Goal: Task Accomplishment & Management: Complete application form

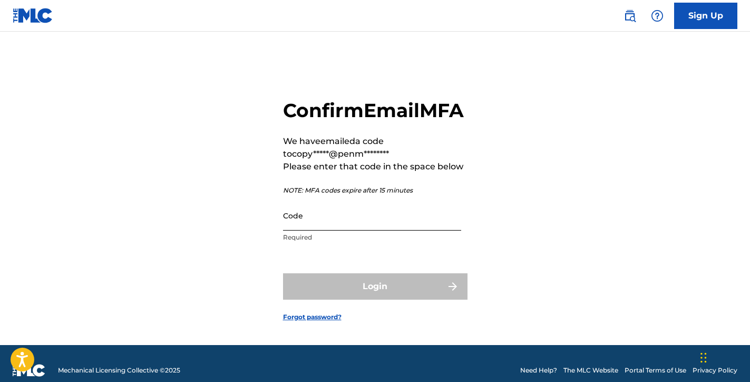
click at [384, 230] on input "Code" at bounding box center [372, 215] width 178 height 30
paste input "985227"
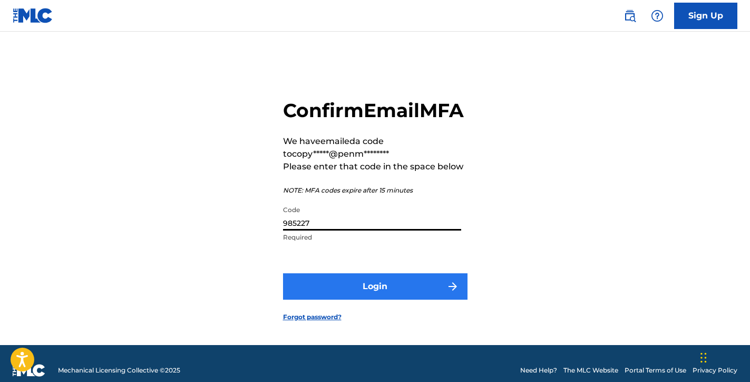
type input "985227"
click at [385, 299] on button "Login" at bounding box center [375, 286] width 185 height 26
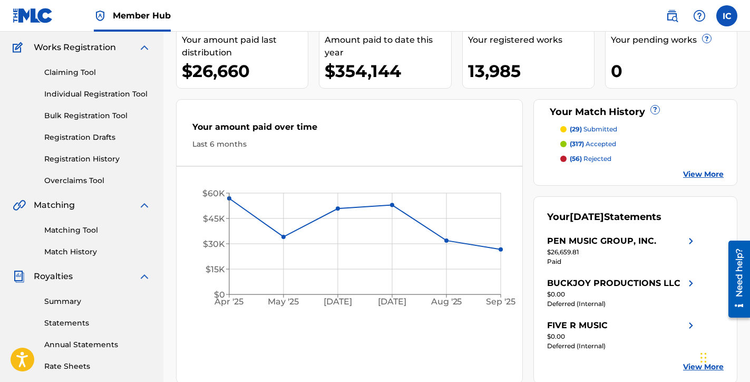
scroll to position [85, 0]
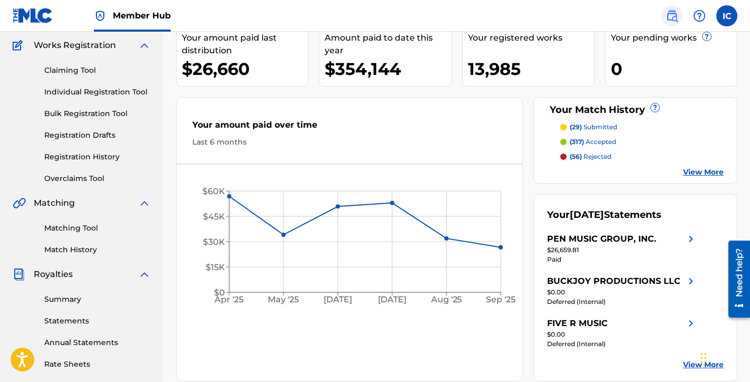
click at [675, 17] on img at bounding box center [672, 15] width 13 height 13
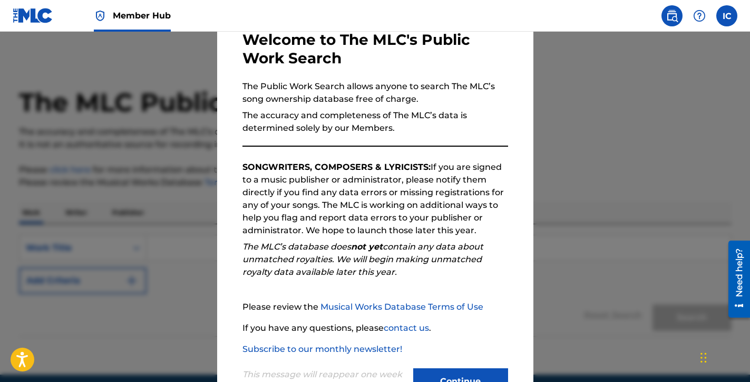
scroll to position [101, 0]
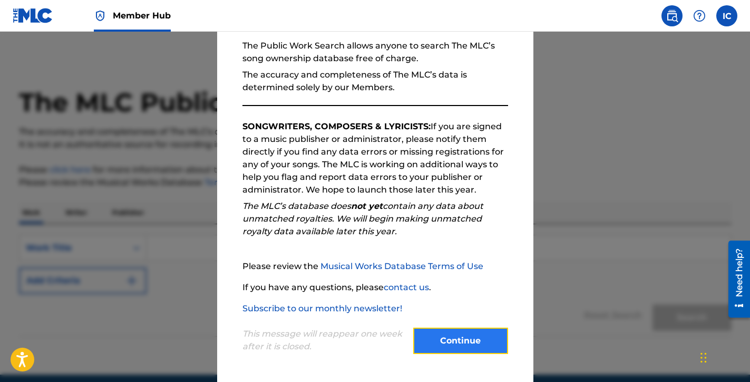
click at [455, 345] on button "Continue" at bounding box center [460, 340] width 95 height 26
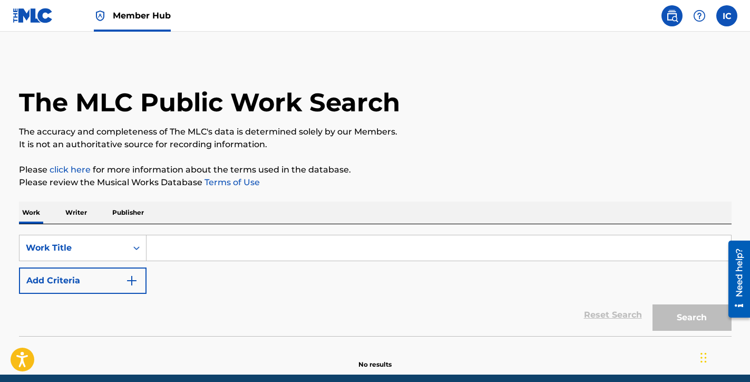
click at [330, 248] on input "Search Form" at bounding box center [439, 247] width 585 height 25
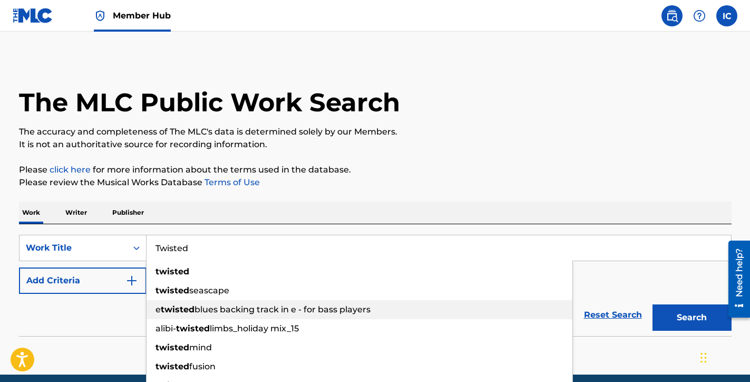
type input "Twisted"
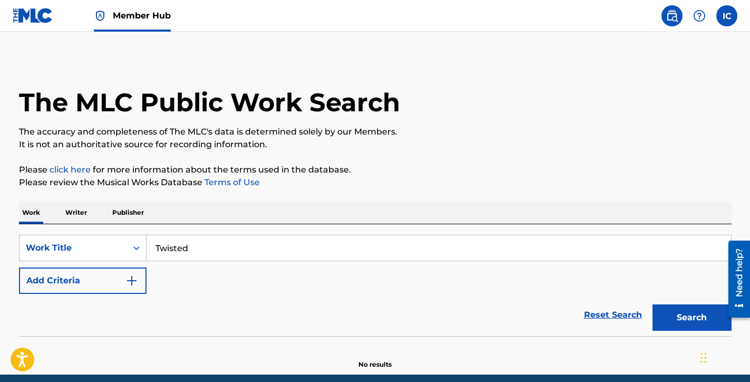
click at [139, 305] on div "Reset Search Search" at bounding box center [375, 315] width 713 height 42
click at [133, 279] on img "Search Form" at bounding box center [131, 280] width 13 height 13
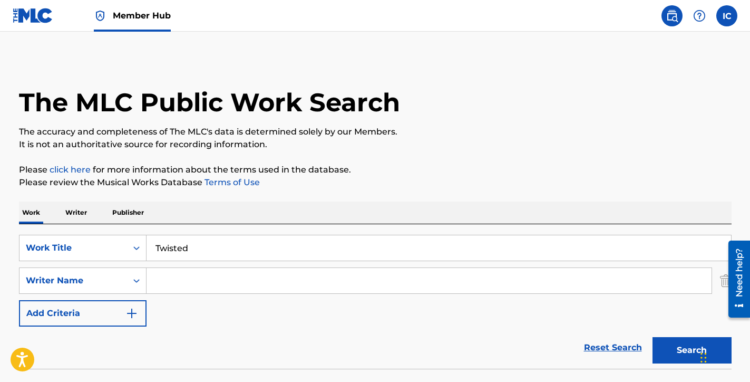
click at [184, 280] on input "Search Form" at bounding box center [429, 280] width 565 height 25
paste input "[PERSON_NAME]"
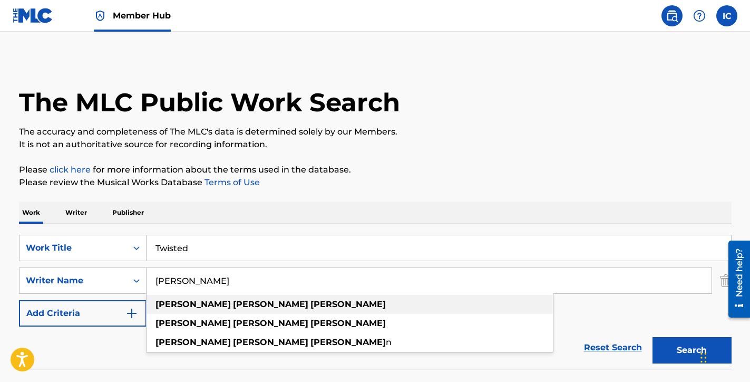
scroll to position [76, 0]
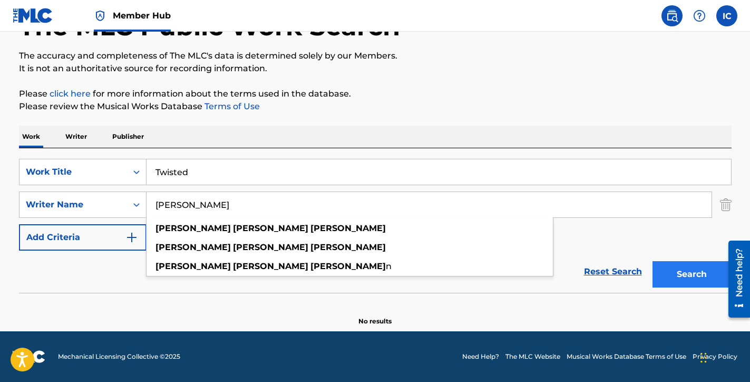
type input "[PERSON_NAME]"
click at [674, 270] on button "Search" at bounding box center [692, 274] width 79 height 26
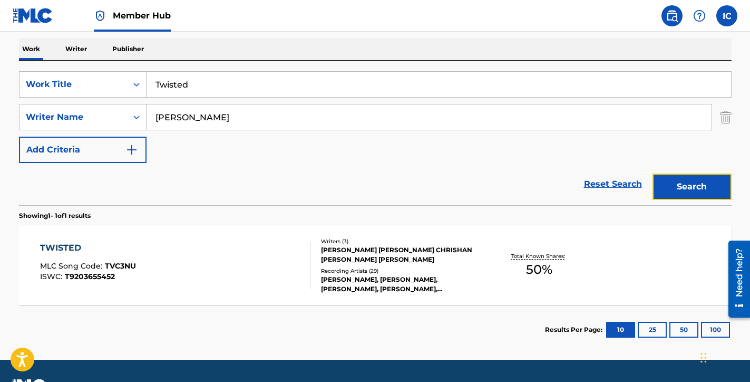
scroll to position [192, 0]
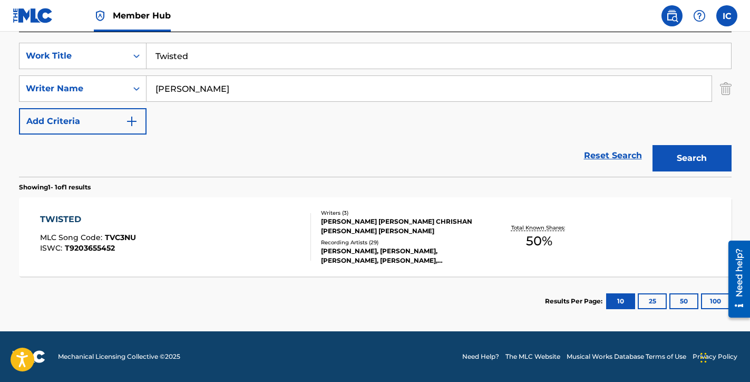
click at [78, 220] on div "TWISTED" at bounding box center [88, 219] width 96 height 13
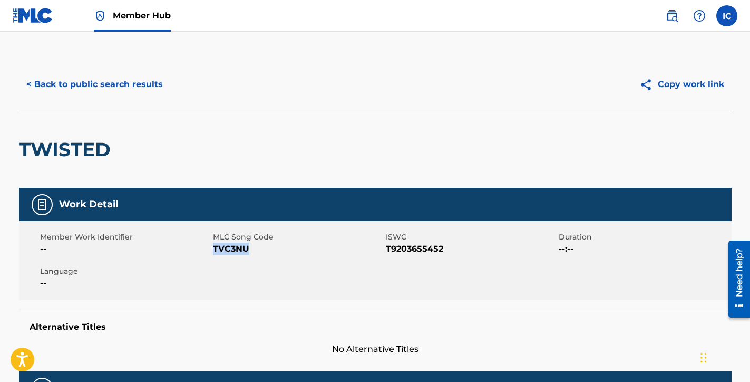
drag, startPoint x: 249, startPoint y: 249, endPoint x: 214, endPoint y: 252, distance: 34.9
click at [214, 252] on span "TVC3NU" at bounding box center [298, 249] width 170 height 13
copy span "TVC3NU"
click at [153, 14] on span "Member Hub" at bounding box center [142, 15] width 58 height 12
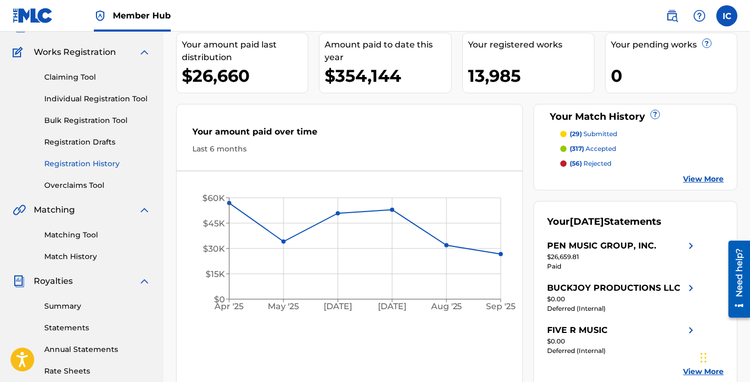
scroll to position [74, 0]
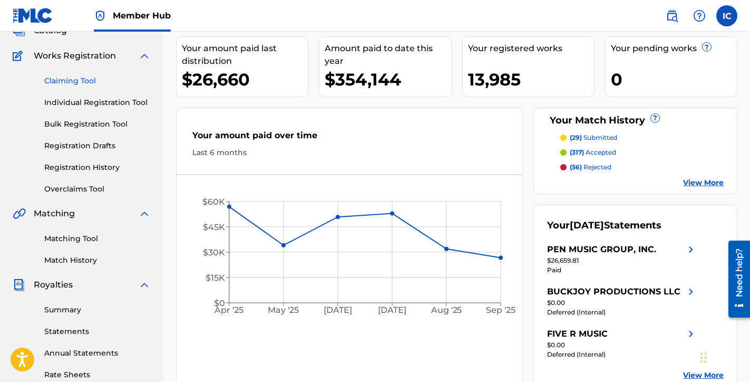
click at [88, 83] on link "Claiming Tool" at bounding box center [97, 80] width 107 height 11
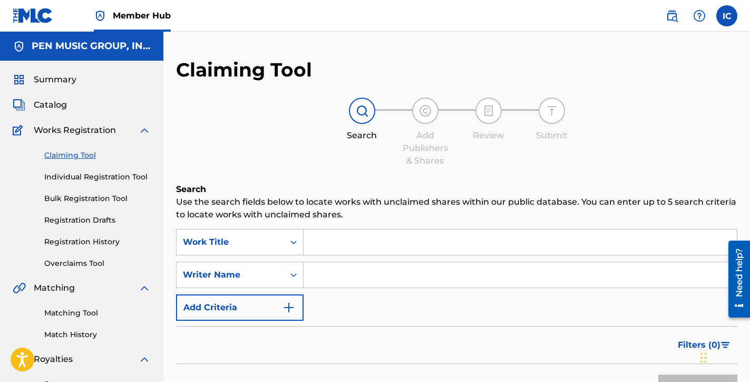
click at [321, 245] on input "Search Form" at bounding box center [520, 241] width 433 height 25
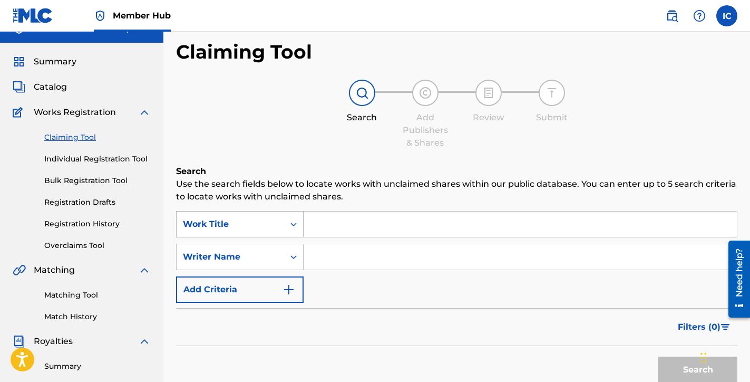
click at [294, 237] on div "Work Title" at bounding box center [240, 224] width 128 height 26
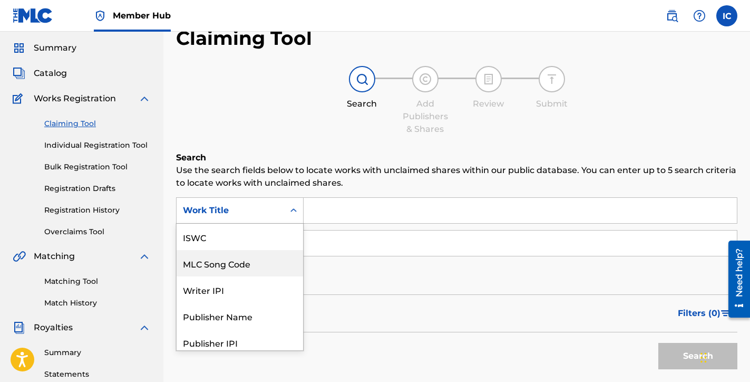
scroll to position [26, 0]
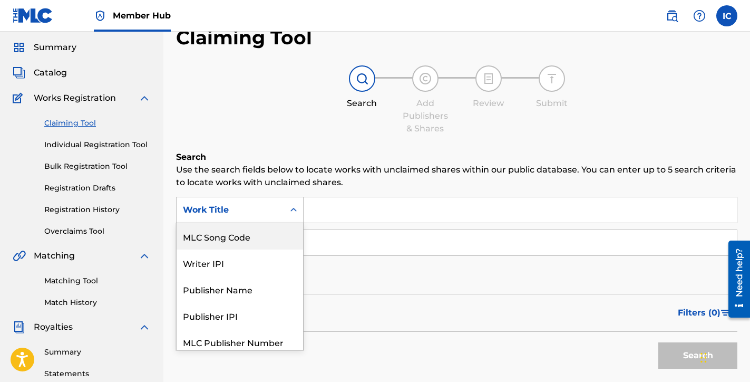
click at [283, 239] on div "MLC Song Code" at bounding box center [240, 236] width 127 height 26
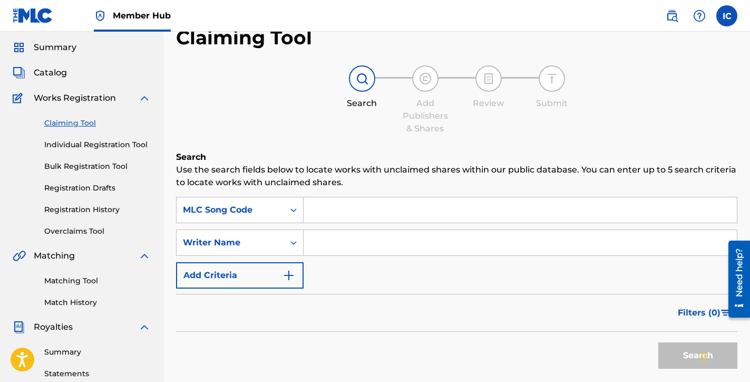
click at [323, 218] on input "Search Form" at bounding box center [520, 209] width 433 height 25
paste input "TVC3NU"
type input "TVC3NU"
click at [668, 349] on button "Search" at bounding box center [698, 355] width 79 height 26
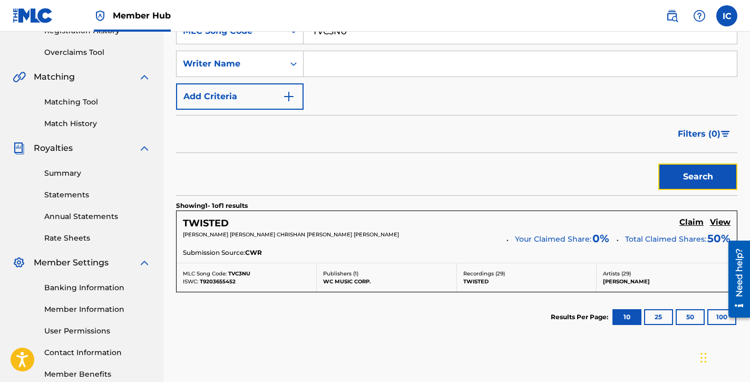
scroll to position [217, 0]
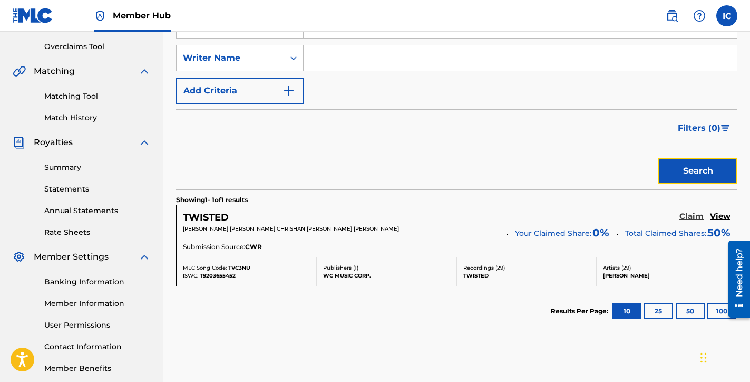
click at [689, 218] on h5 "Claim" at bounding box center [692, 216] width 24 height 10
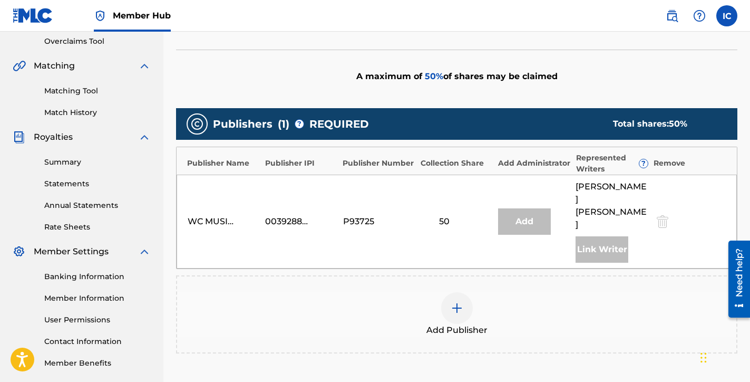
scroll to position [218, 0]
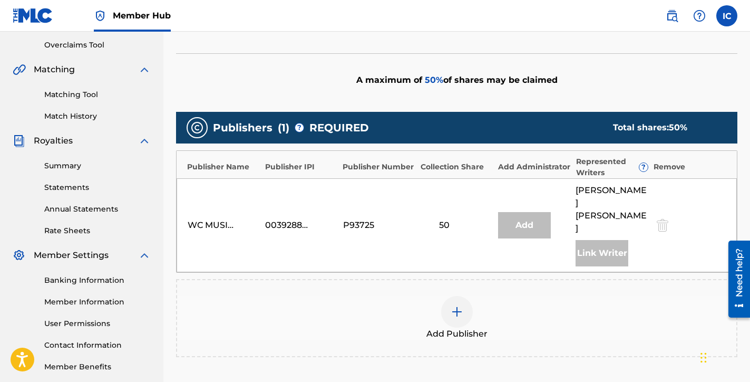
click at [460, 305] on img at bounding box center [457, 311] width 13 height 13
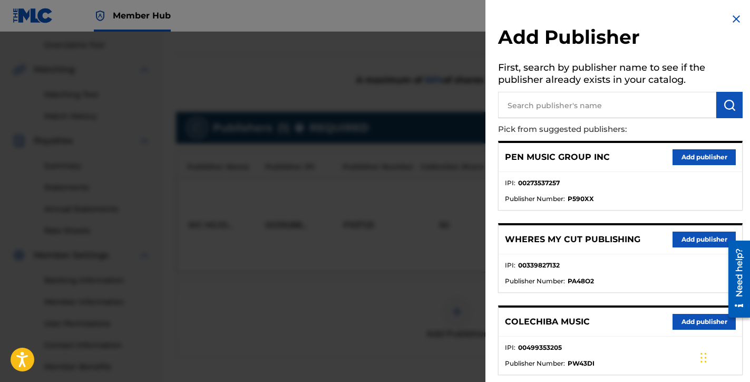
click at [566, 111] on input "text" at bounding box center [607, 105] width 218 height 26
type input "tariq beats"
click at [733, 107] on img "submit" at bounding box center [729, 105] width 13 height 13
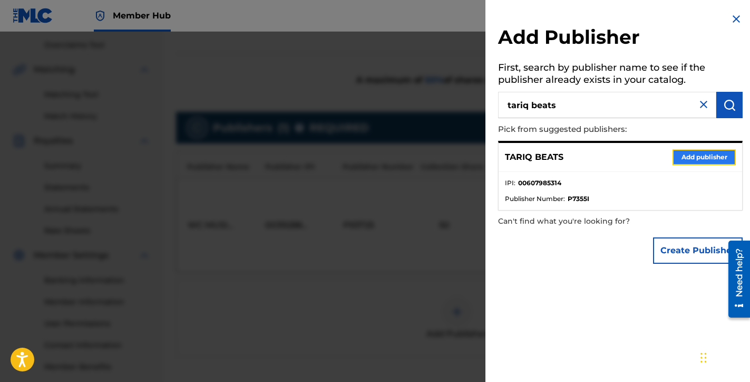
click at [706, 157] on button "Add publisher" at bounding box center [704, 157] width 63 height 16
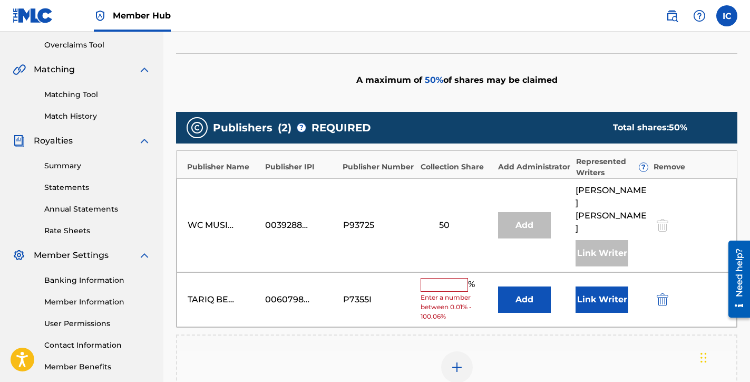
click at [444, 278] on input "text" at bounding box center [444, 285] width 47 height 14
click at [520, 287] on button "Add" at bounding box center [524, 299] width 53 height 26
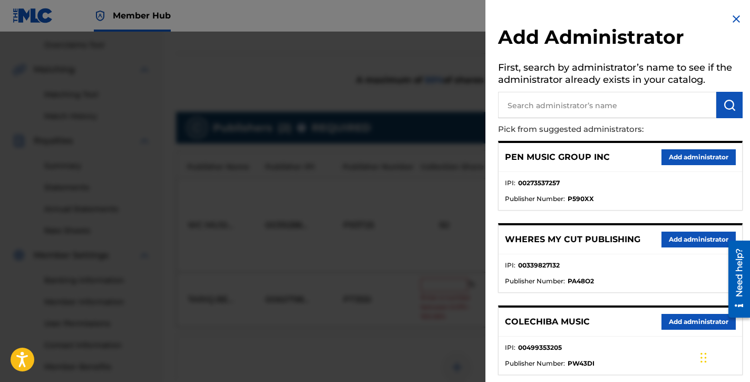
click at [550, 113] on input "text" at bounding box center [607, 105] width 218 height 26
type input "Pensive Music"
click at [730, 104] on img "submit" at bounding box center [729, 105] width 13 height 13
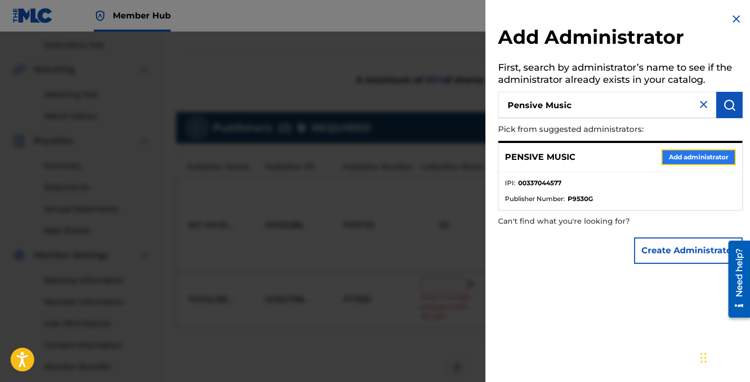
click at [714, 153] on button "Add administrator" at bounding box center [699, 157] width 74 height 16
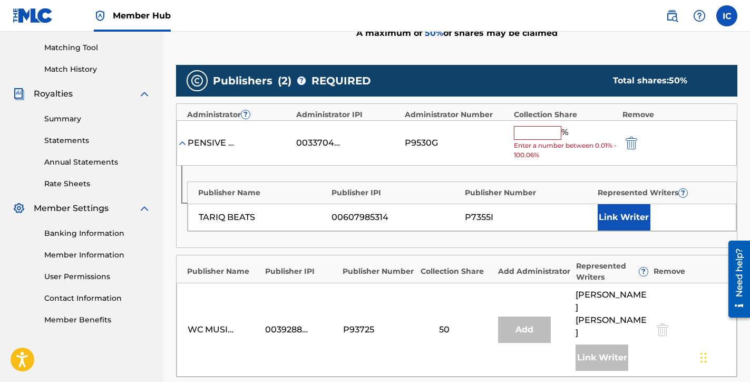
scroll to position [273, 0]
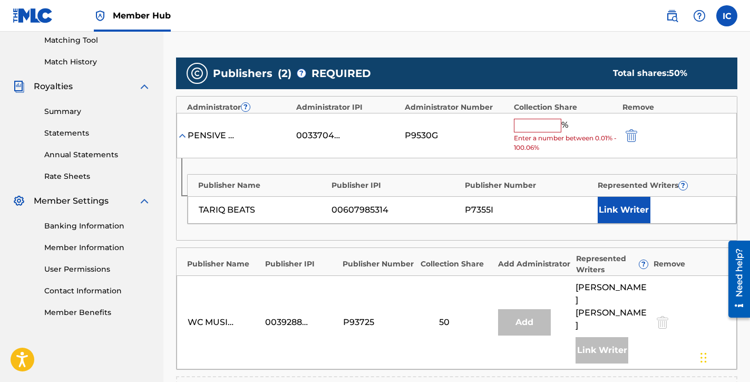
click at [549, 128] on input "text" at bounding box center [537, 126] width 47 height 14
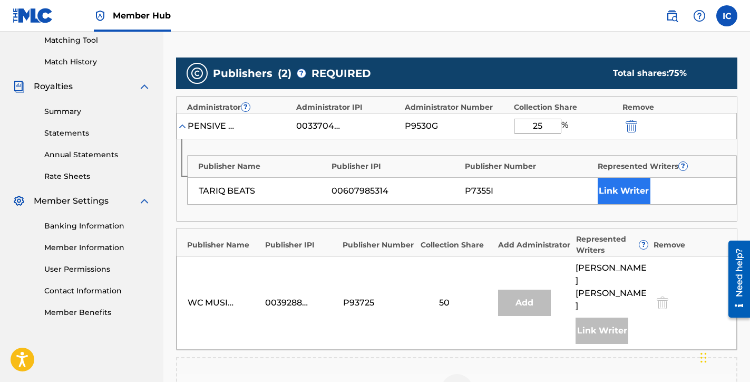
type input "25"
click at [626, 194] on button "Link Writer" at bounding box center [624, 191] width 53 height 26
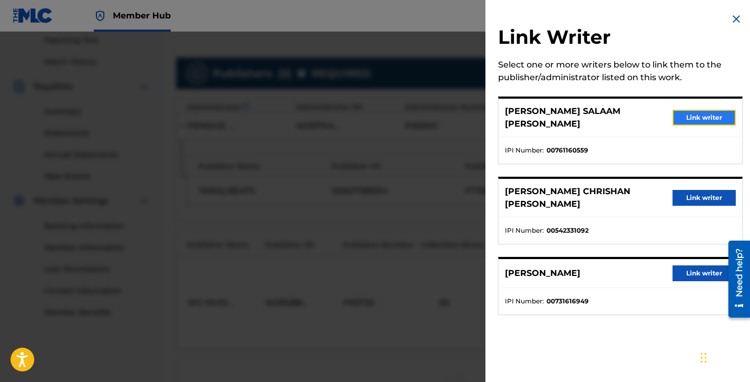
click at [704, 117] on button "Link writer" at bounding box center [704, 118] width 63 height 16
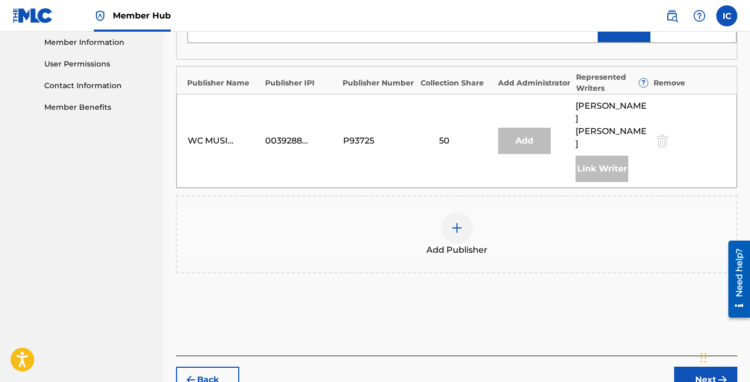
scroll to position [514, 0]
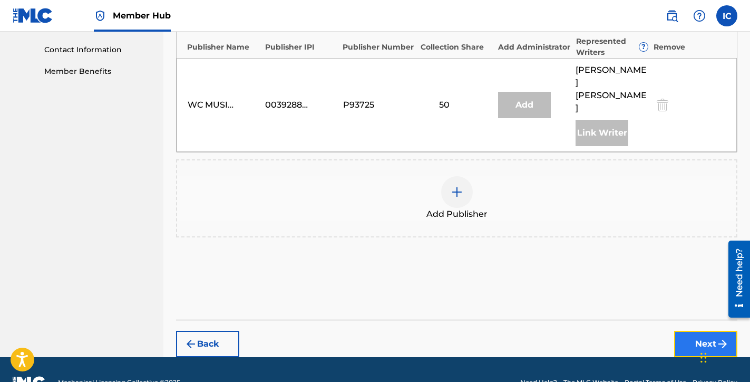
click at [698, 331] on button "Next" at bounding box center [705, 344] width 63 height 26
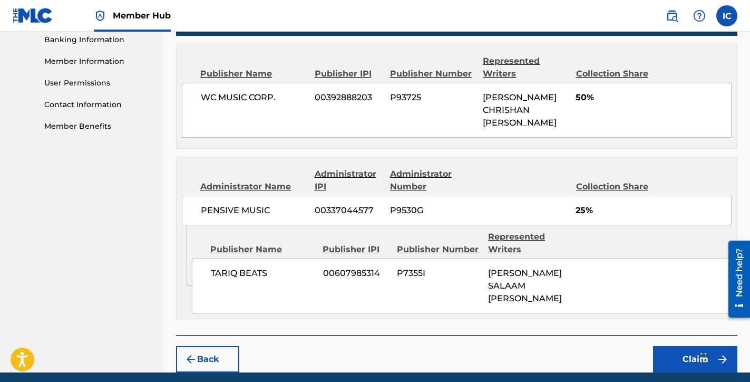
scroll to position [460, 0]
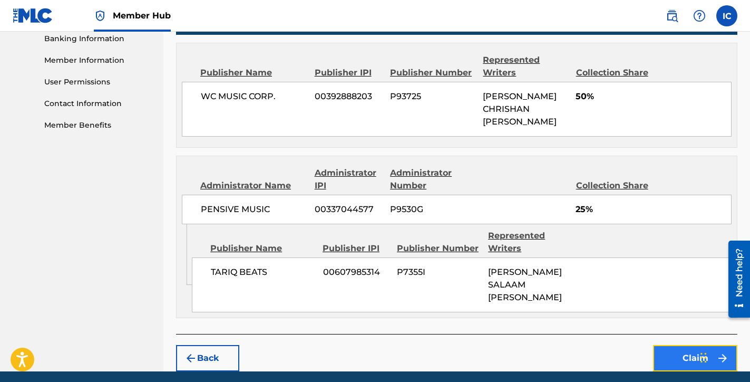
click at [682, 345] on button "Claim" at bounding box center [695, 358] width 84 height 26
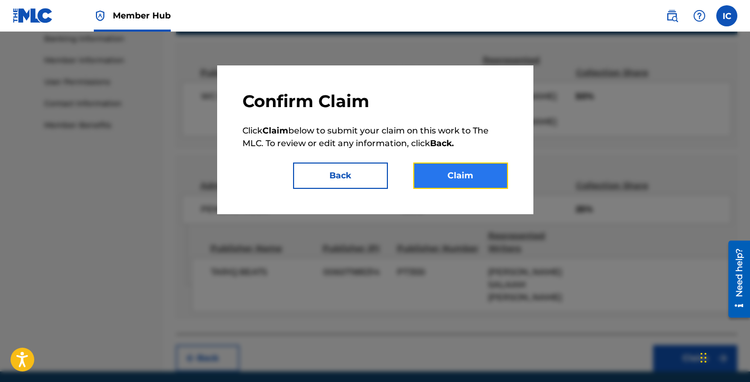
click at [485, 182] on button "Claim" at bounding box center [460, 175] width 95 height 26
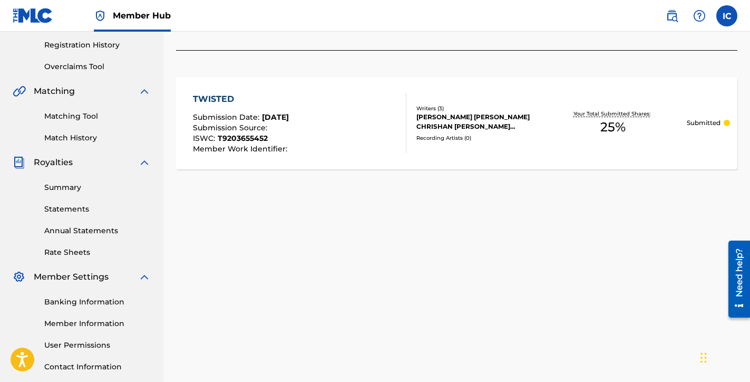
scroll to position [128, 0]
